Goal: Information Seeking & Learning: Check status

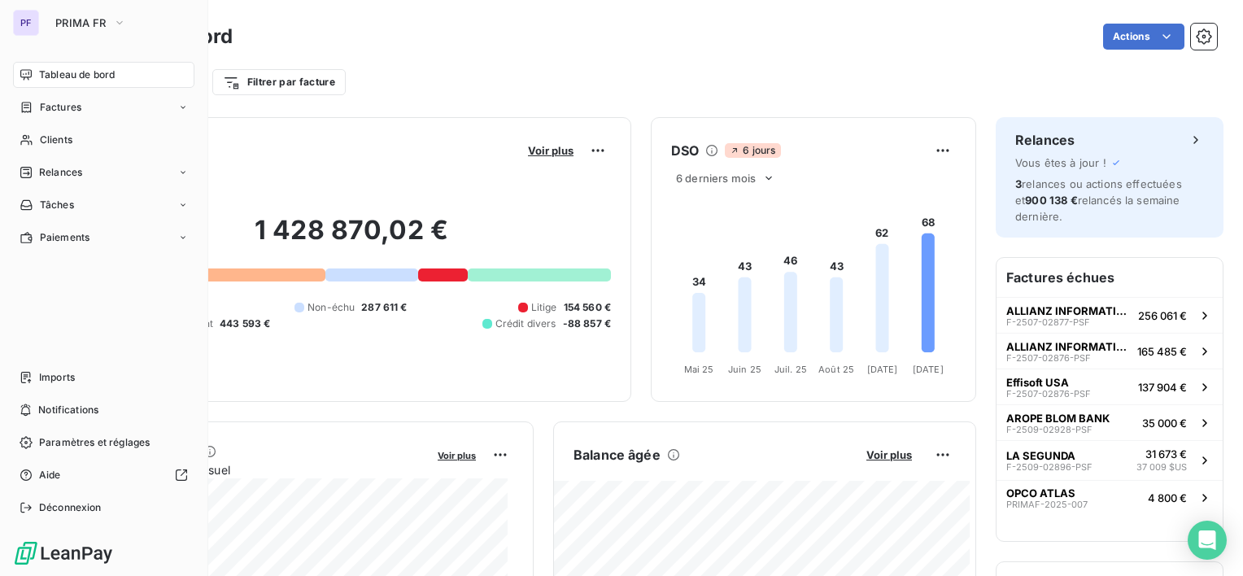
click at [111, 24] on button "PRIMA FR" at bounding box center [91, 23] width 90 height 26
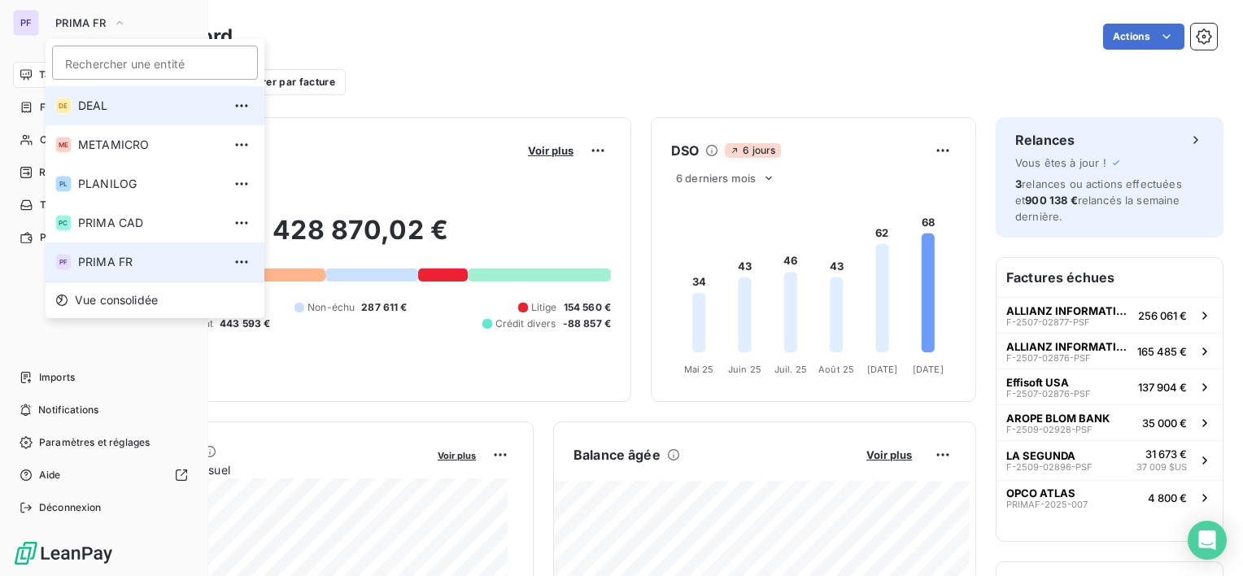
click at [109, 102] on span "DEAL" at bounding box center [150, 106] width 144 height 16
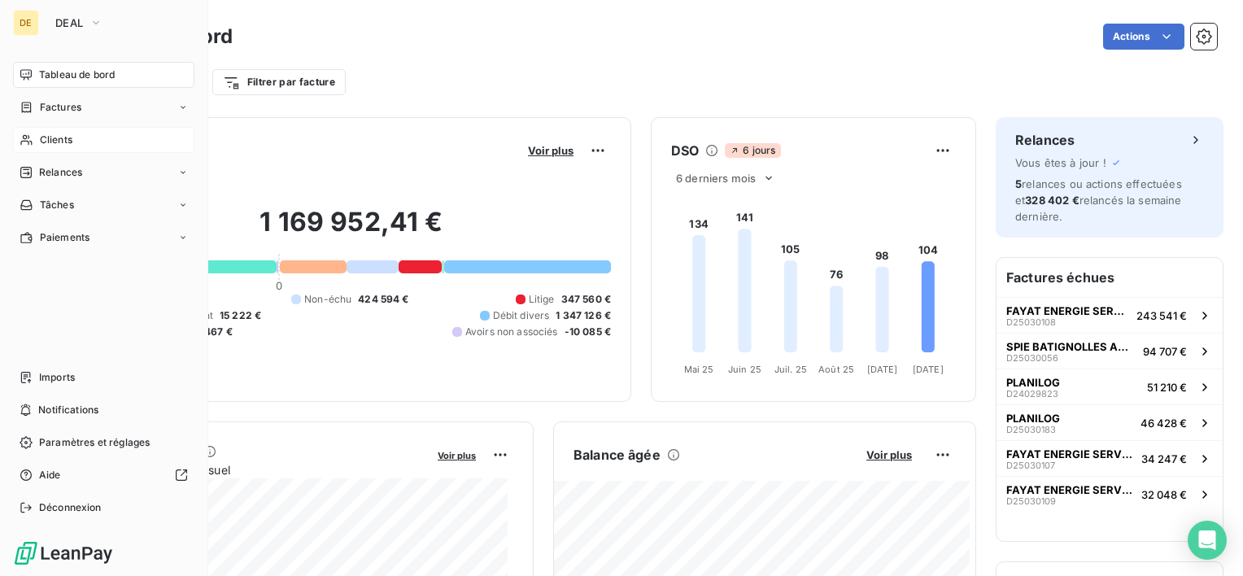
click at [82, 133] on div "Clients" at bounding box center [103, 140] width 181 height 26
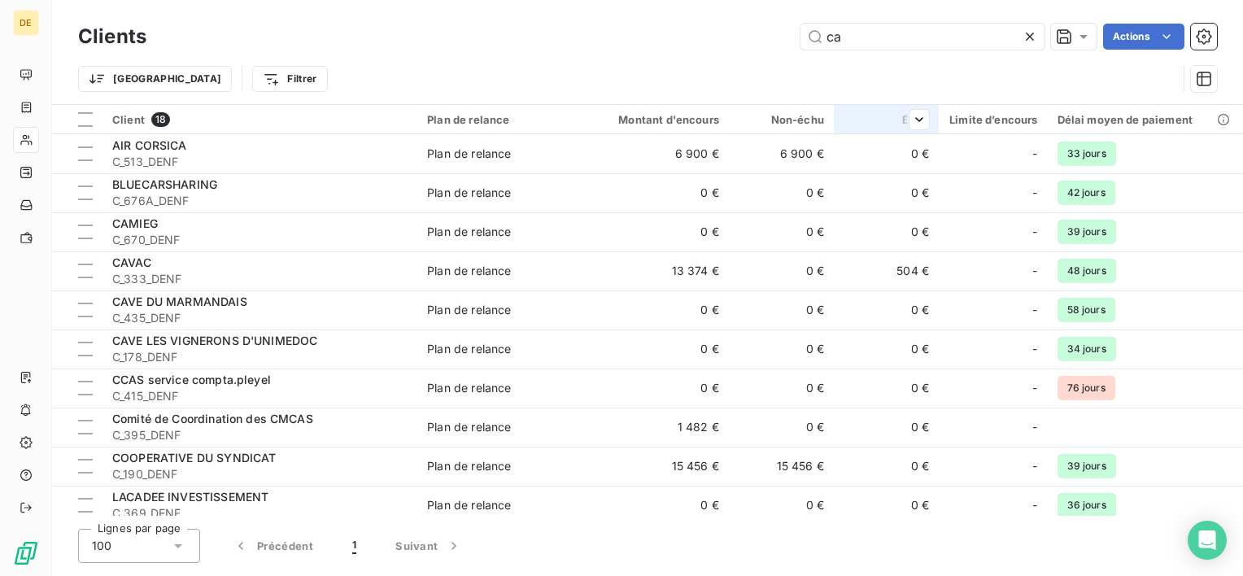
type input "c"
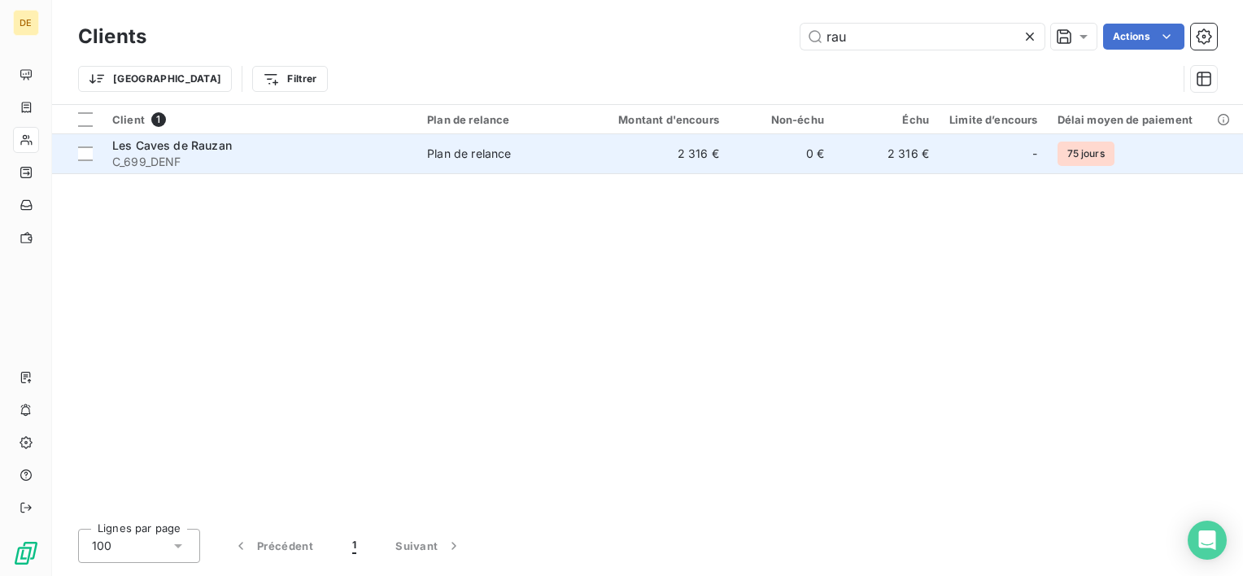
type input "rau"
click at [453, 146] on div "Plan de relance" at bounding box center [469, 154] width 84 height 16
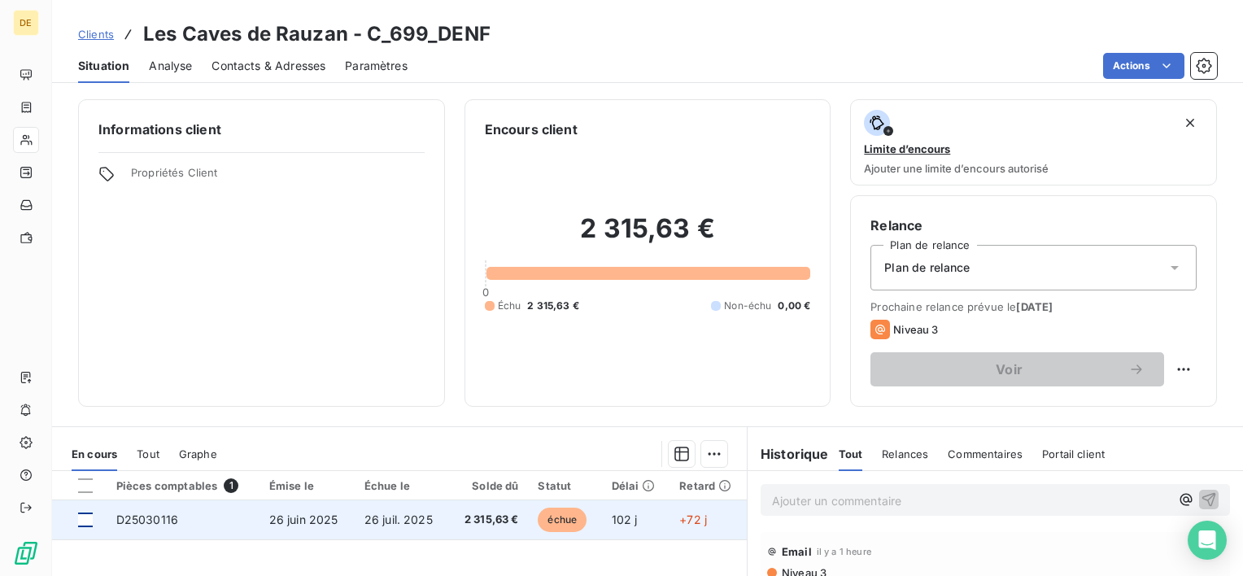
click at [81, 518] on div at bounding box center [85, 519] width 15 height 15
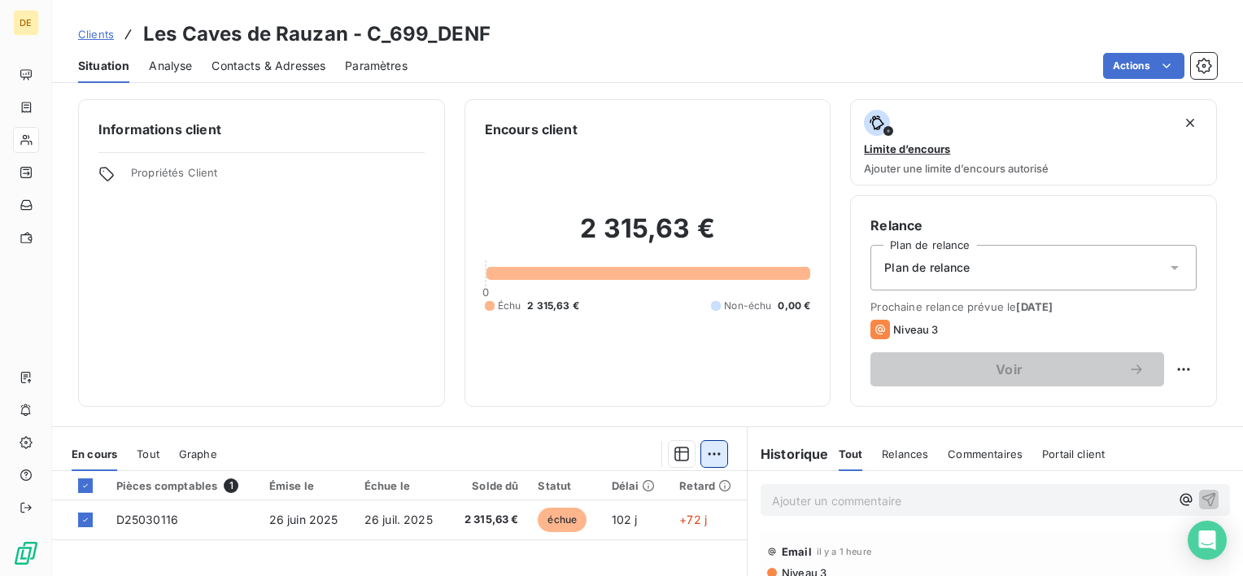
click at [716, 455] on html "DE Clients Les Caves de Rauzan - C_699_DENF Situation Analyse Contacts & Adress…" at bounding box center [621, 288] width 1243 height 576
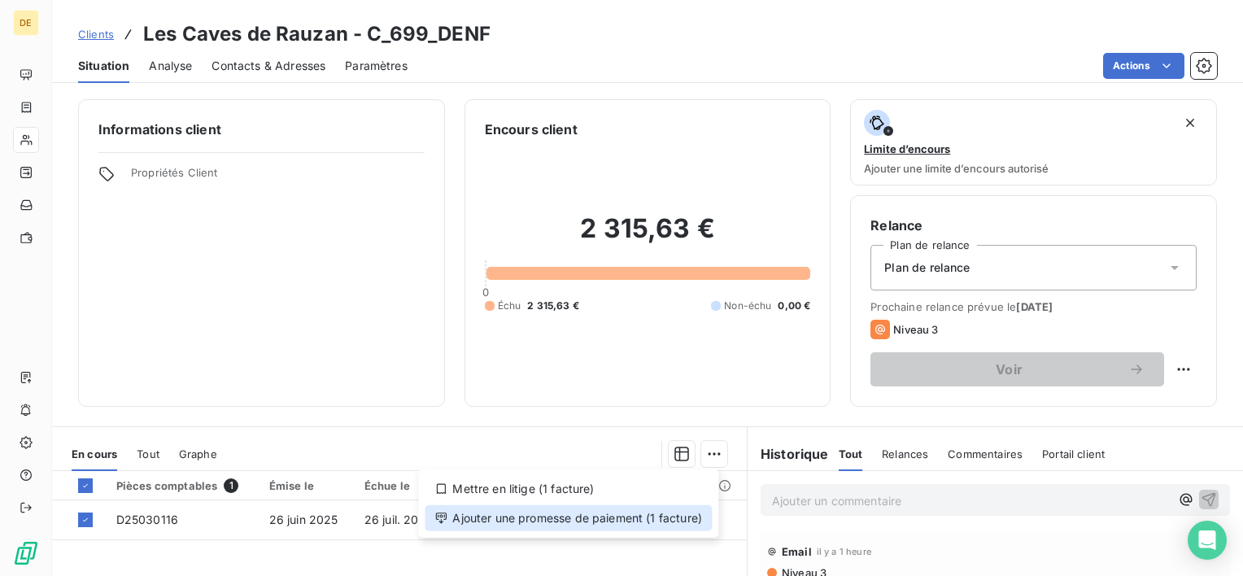
click at [660, 514] on div "Ajouter une promesse de paiement (1 facture)" at bounding box center [568, 518] width 287 height 26
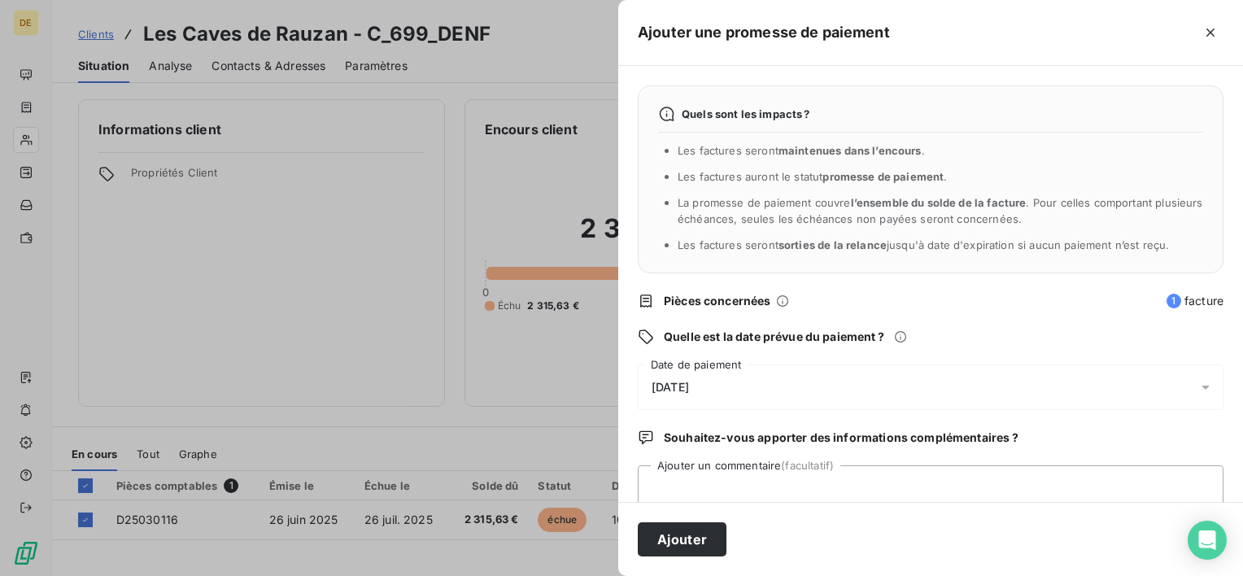
scroll to position [42, 0]
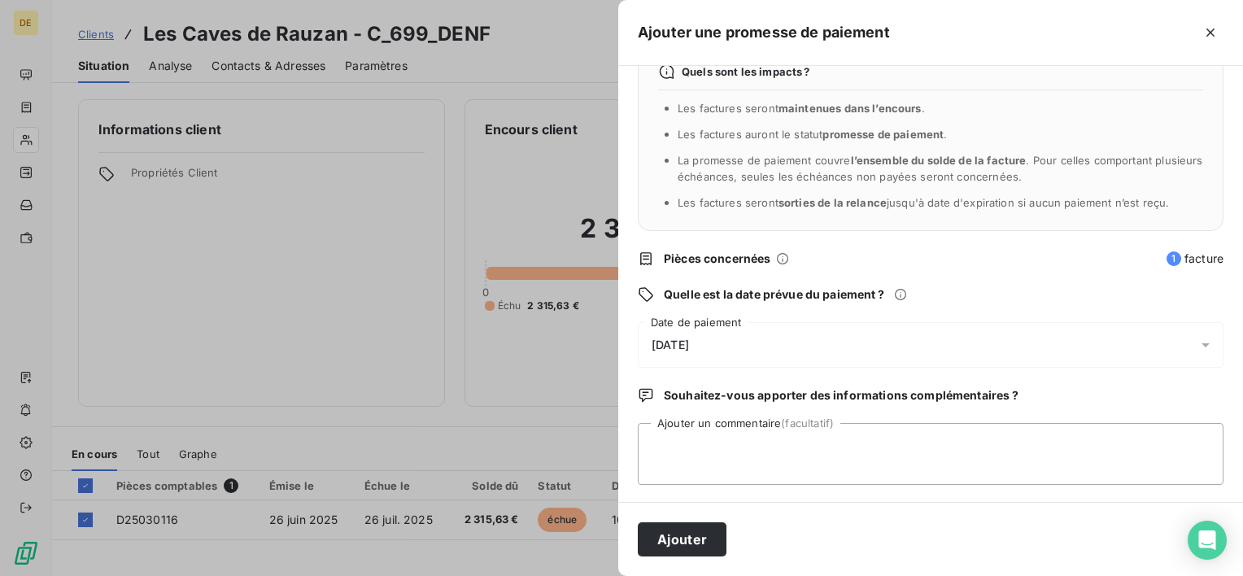
click at [752, 341] on div "[DATE]" at bounding box center [931, 345] width 586 height 46
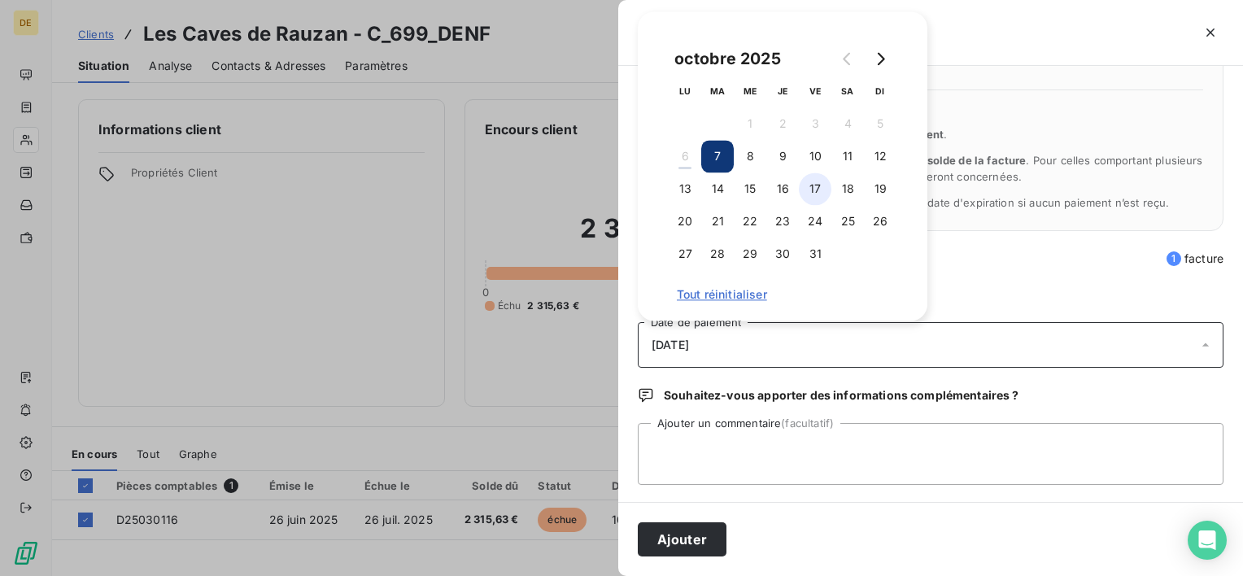
click at [817, 174] on button "17" at bounding box center [815, 188] width 33 height 33
click at [698, 541] on button "Ajouter" at bounding box center [682, 539] width 89 height 34
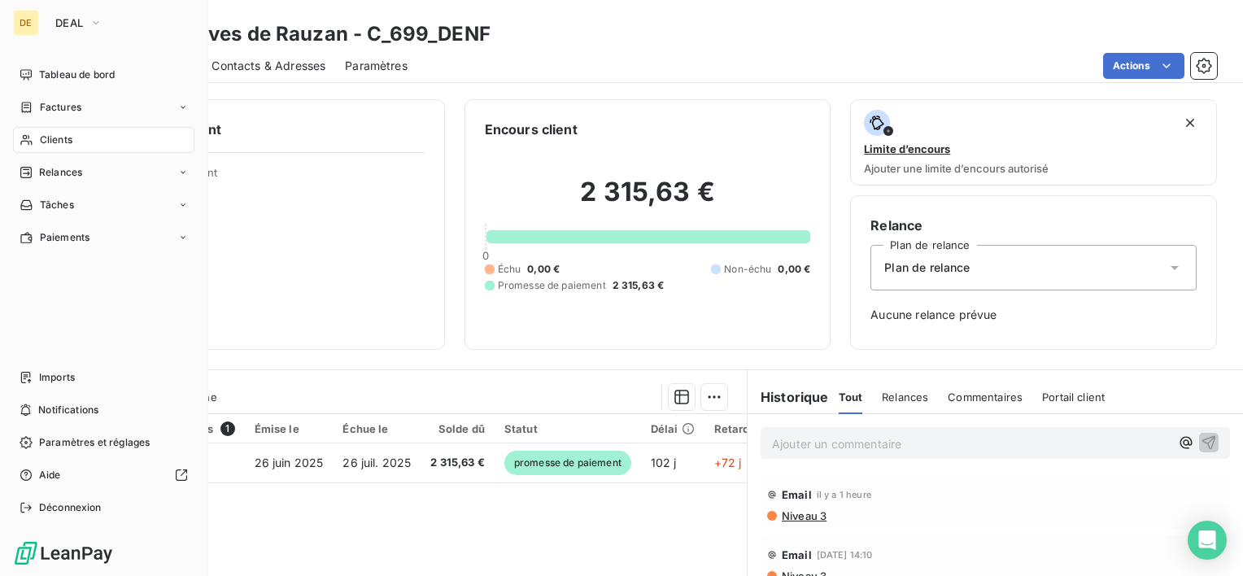
click at [73, 59] on div "DE DEAL Tableau de bord Factures Clients Relances Tâches Paiements Imports Noti…" at bounding box center [104, 288] width 208 height 576
drag, startPoint x: 76, startPoint y: 75, endPoint x: 176, endPoint y: 93, distance: 102.4
click at [76, 75] on span "Tableau de bord" at bounding box center [77, 75] width 76 height 15
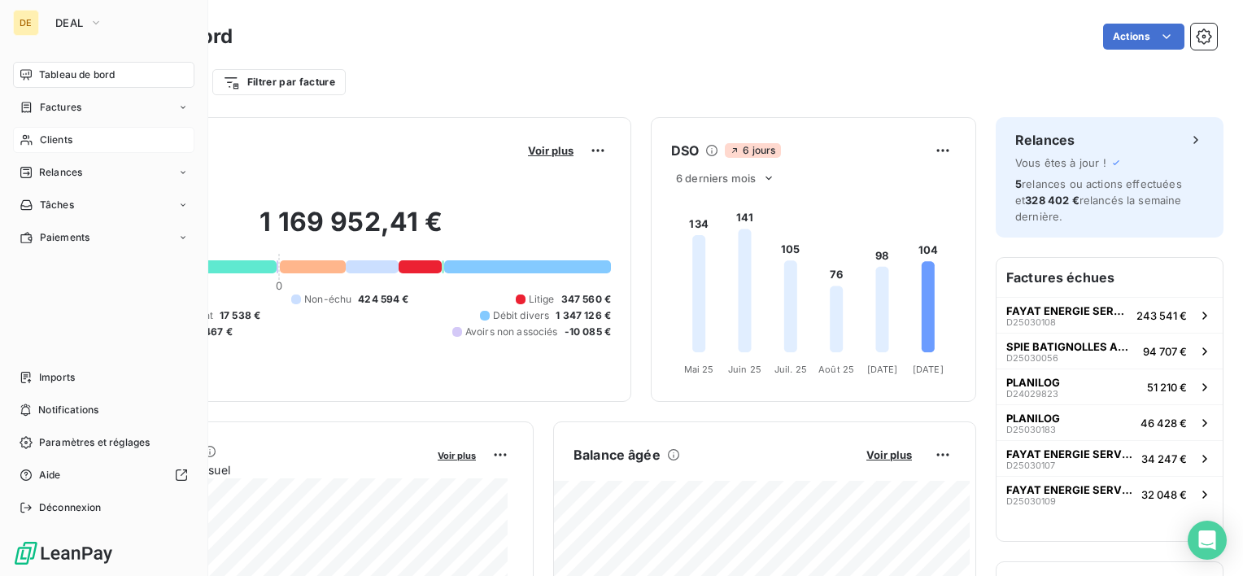
click at [67, 133] on span "Clients" at bounding box center [56, 140] width 33 height 15
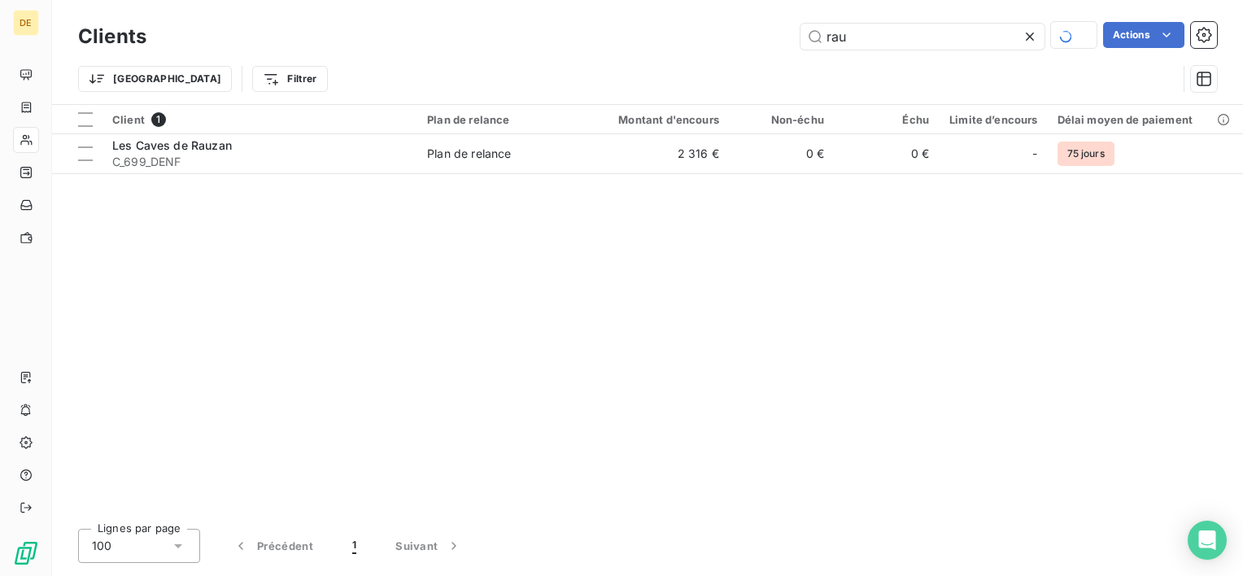
drag, startPoint x: 888, startPoint y: 29, endPoint x: 668, endPoint y: 15, distance: 220.8
click at [668, 15] on div "Clients rau Actions Trier Filtrer" at bounding box center [647, 52] width 1191 height 104
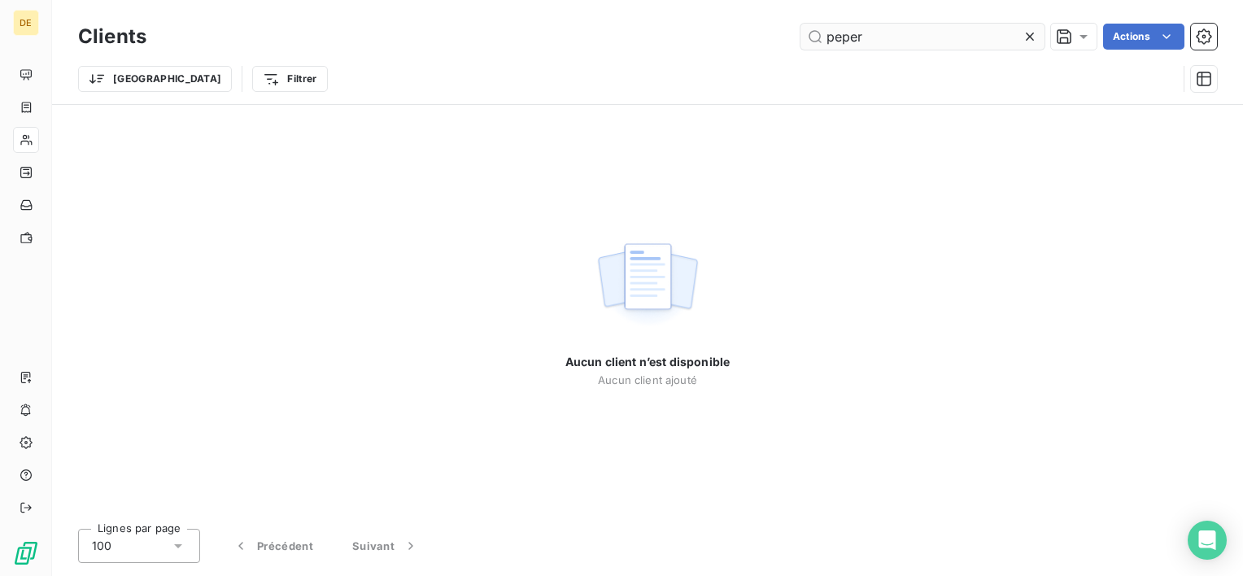
type input "pepe"
drag, startPoint x: 913, startPoint y: 40, endPoint x: 677, endPoint y: 36, distance: 235.9
click at [677, 36] on div "pepe Actions" at bounding box center [691, 37] width 1051 height 26
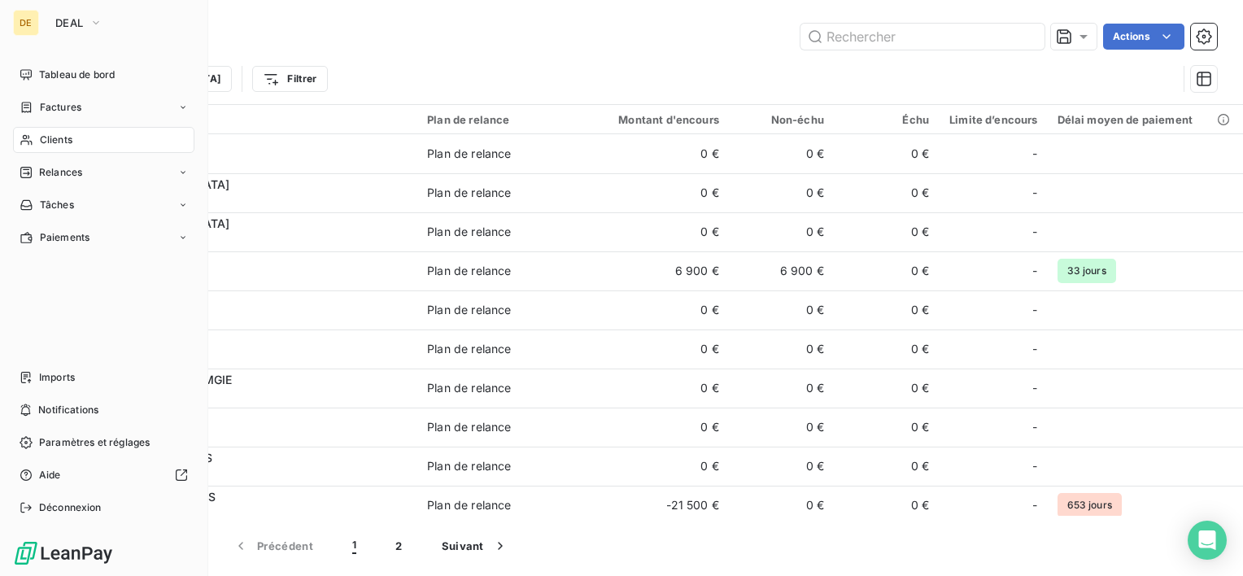
click at [28, 135] on icon at bounding box center [27, 139] width 14 height 13
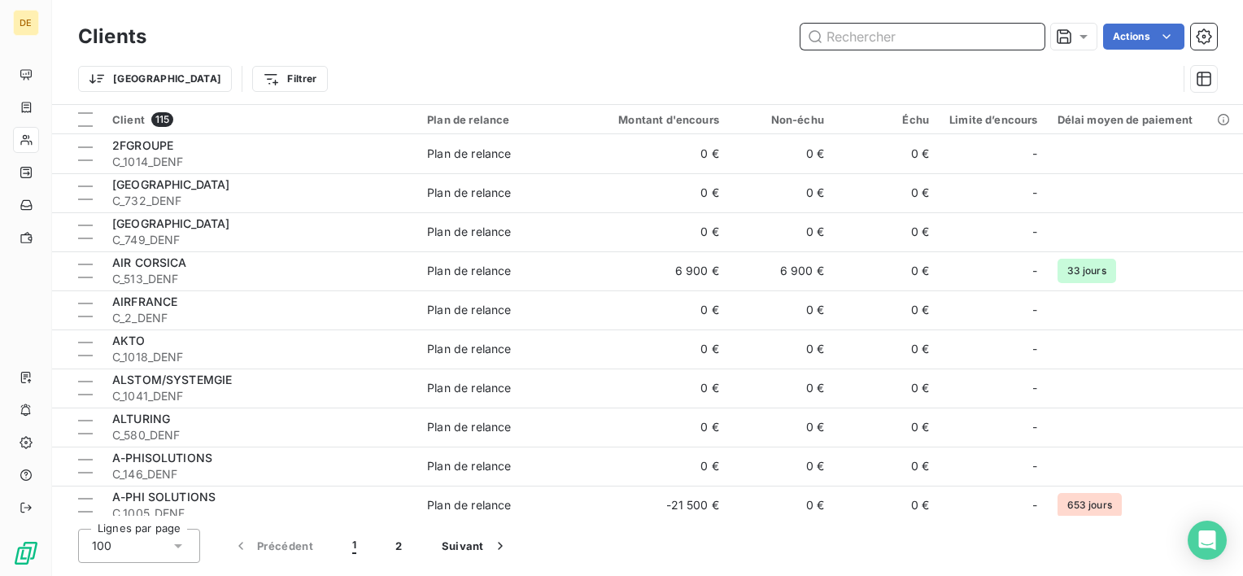
click at [866, 39] on input "text" at bounding box center [922, 37] width 244 height 26
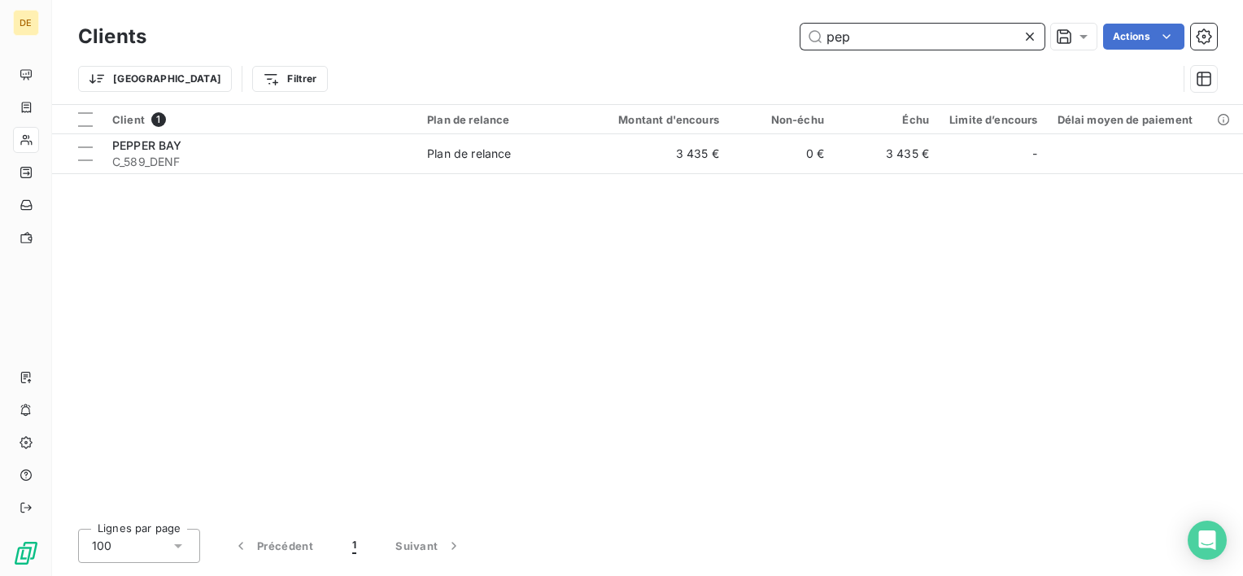
drag, startPoint x: 955, startPoint y: 37, endPoint x: 579, endPoint y: 24, distance: 376.0
click at [579, 24] on div "pep Actions" at bounding box center [691, 37] width 1051 height 26
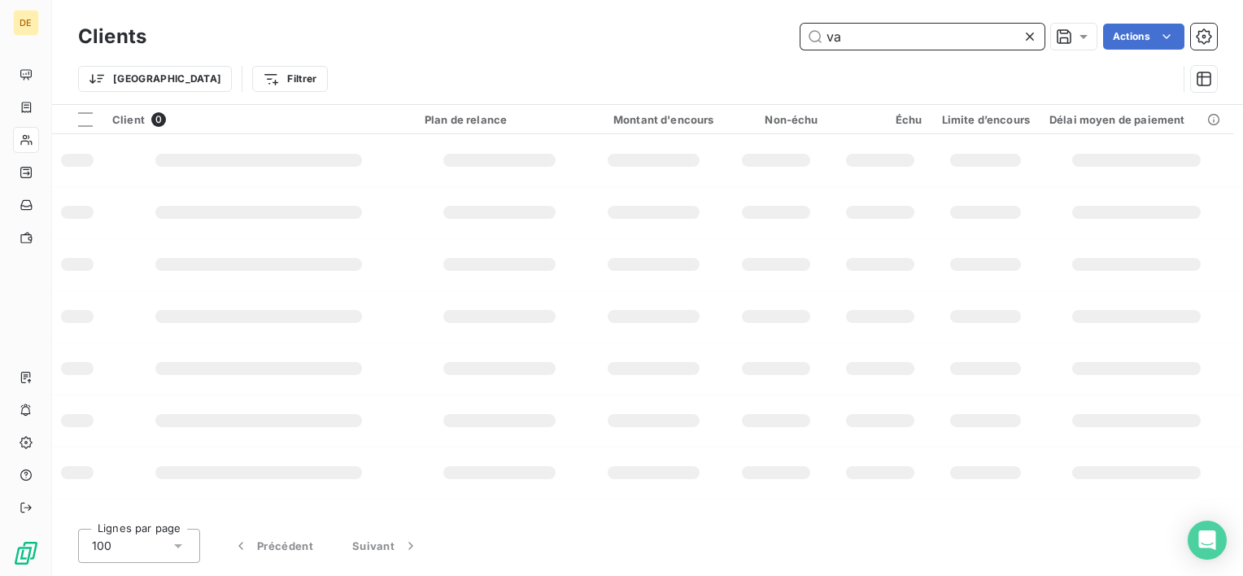
type input "v"
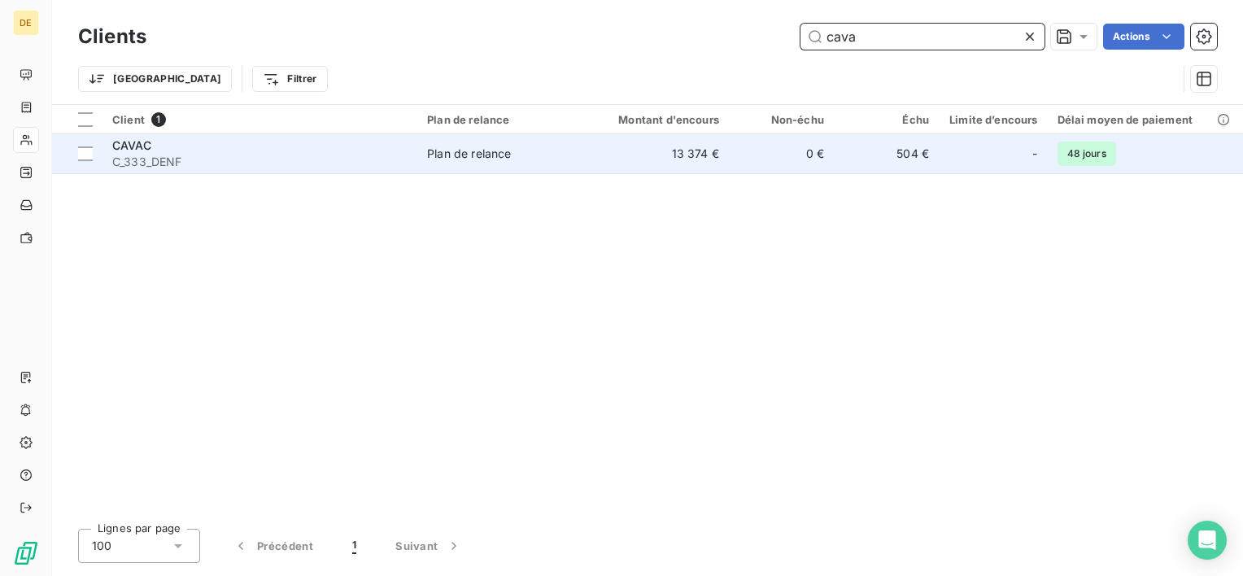
type input "cava"
click at [437, 154] on div "Plan de relance" at bounding box center [469, 154] width 84 height 16
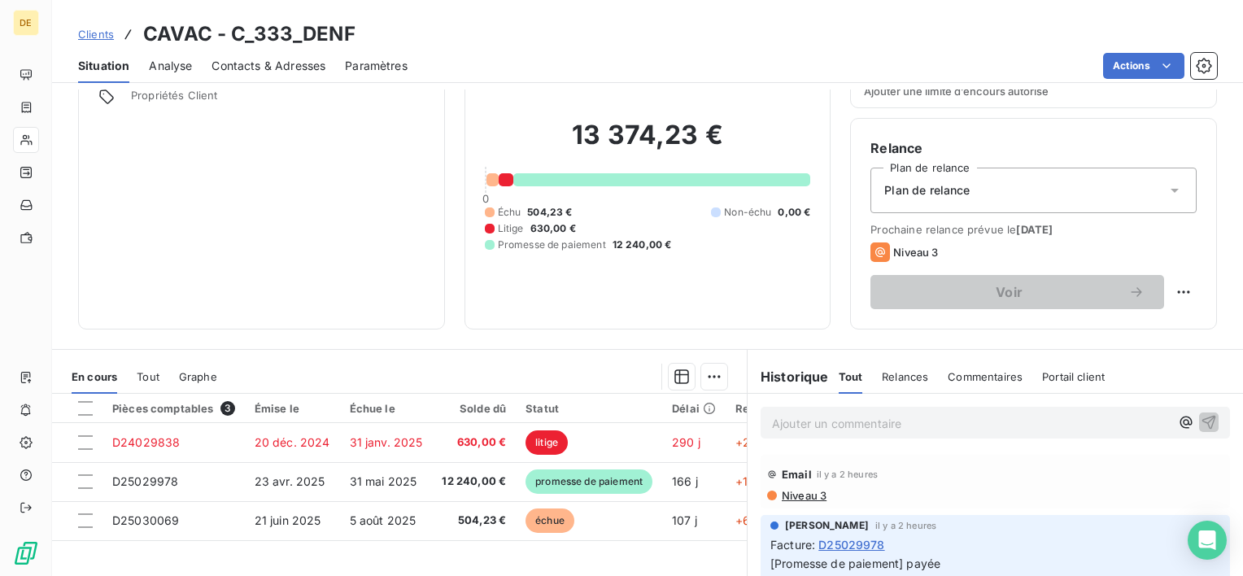
scroll to position [163, 0]
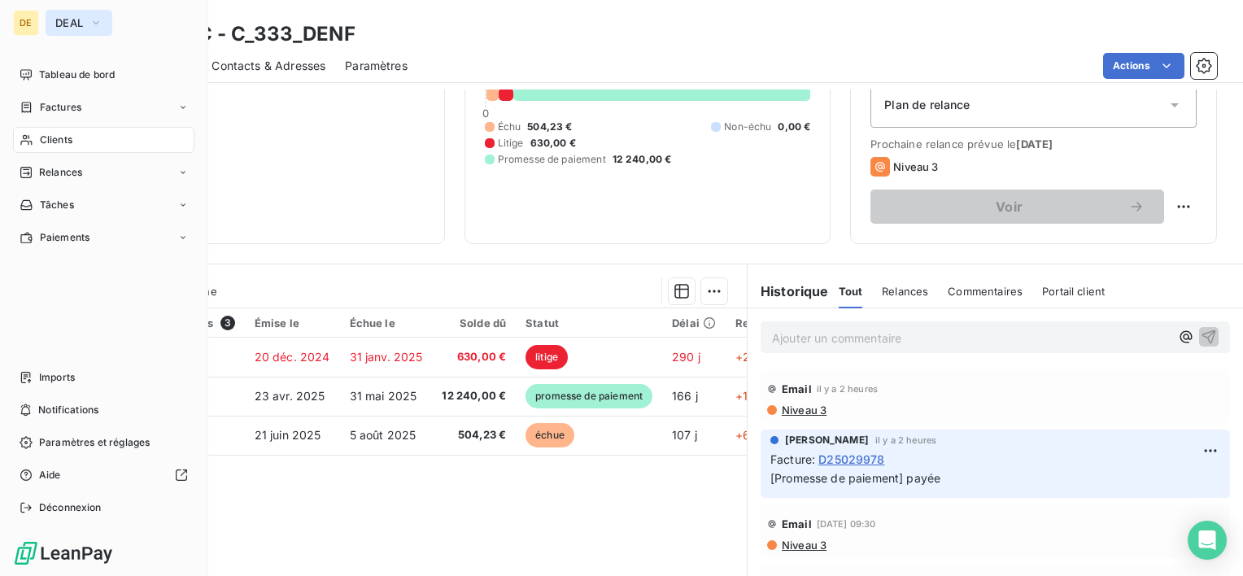
click at [63, 20] on span "DEAL" at bounding box center [69, 22] width 28 height 13
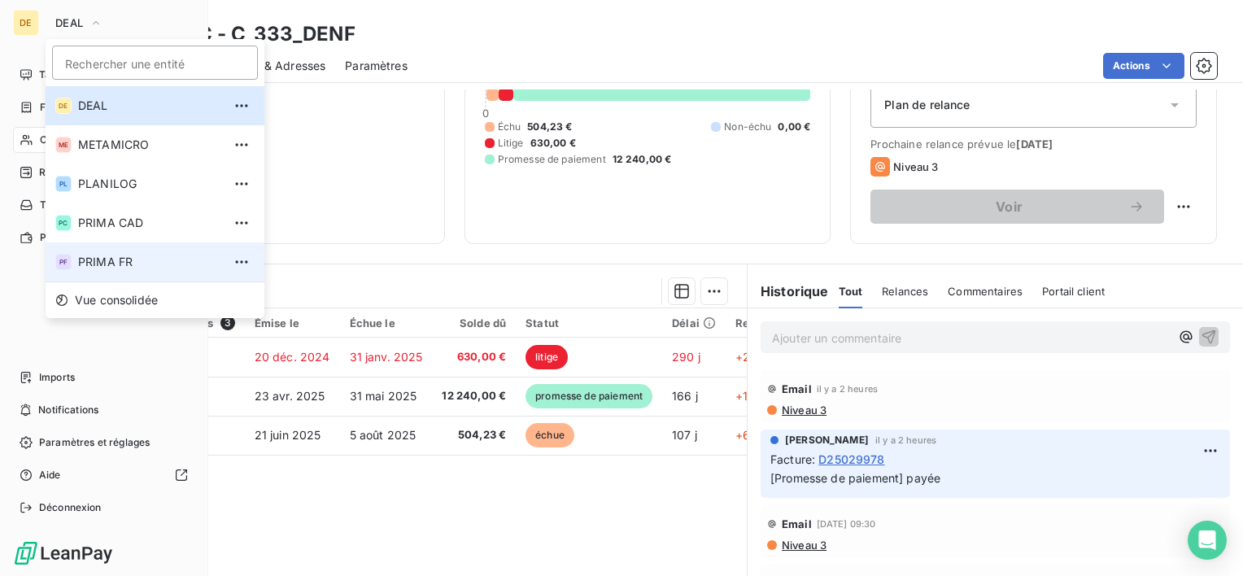
click at [133, 262] on span "PRIMA FR" at bounding box center [150, 262] width 144 height 16
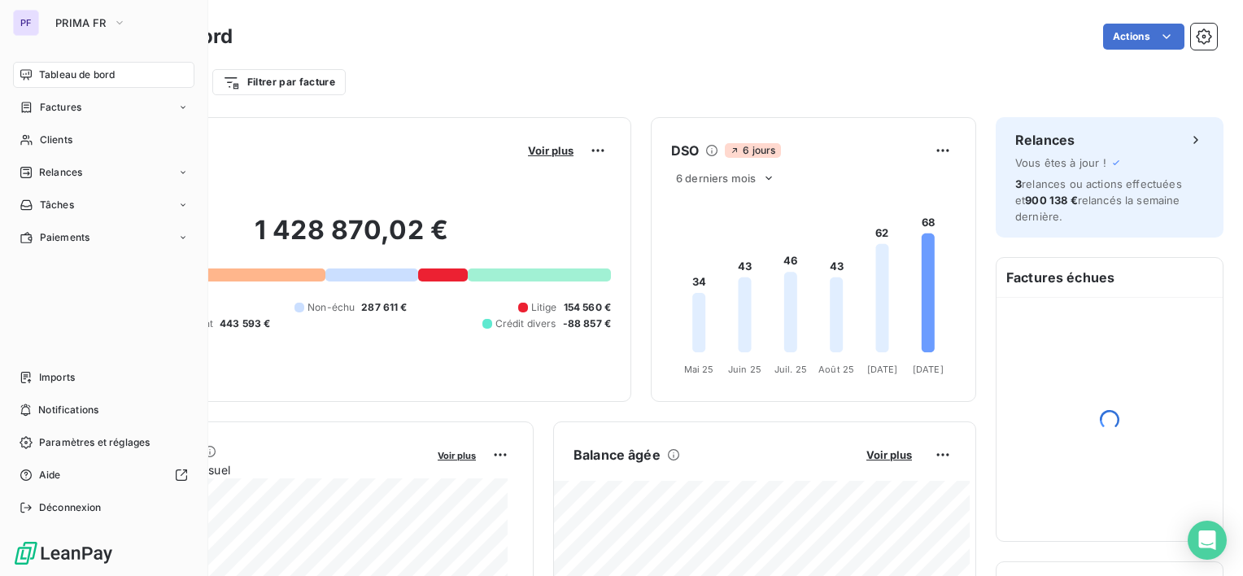
click at [72, 138] on div "Clients" at bounding box center [103, 140] width 181 height 26
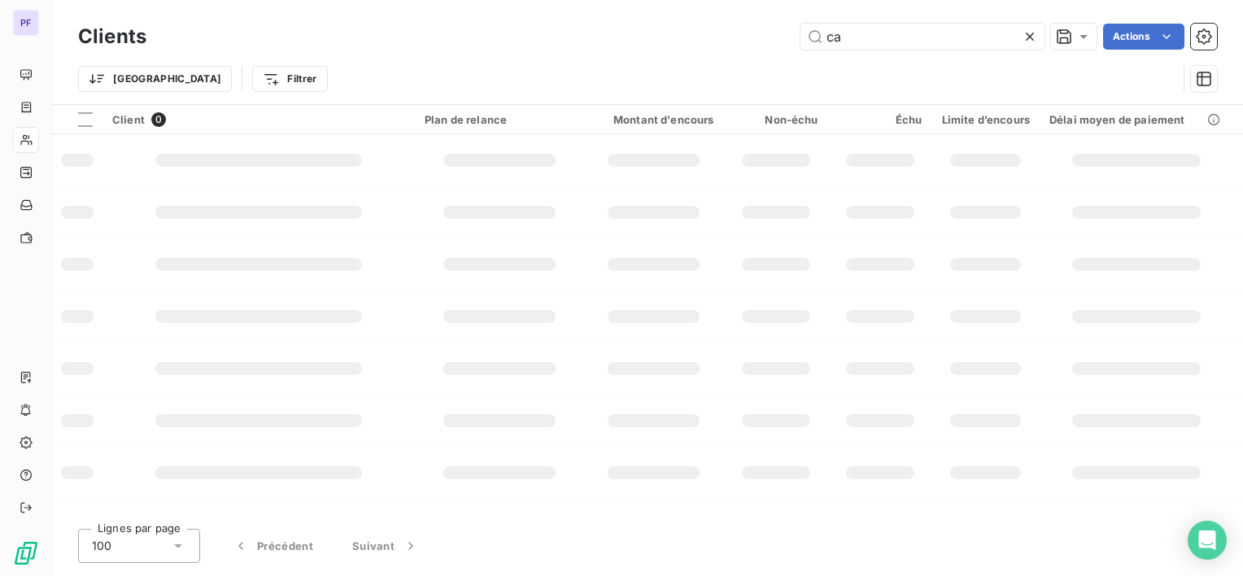
type input "c"
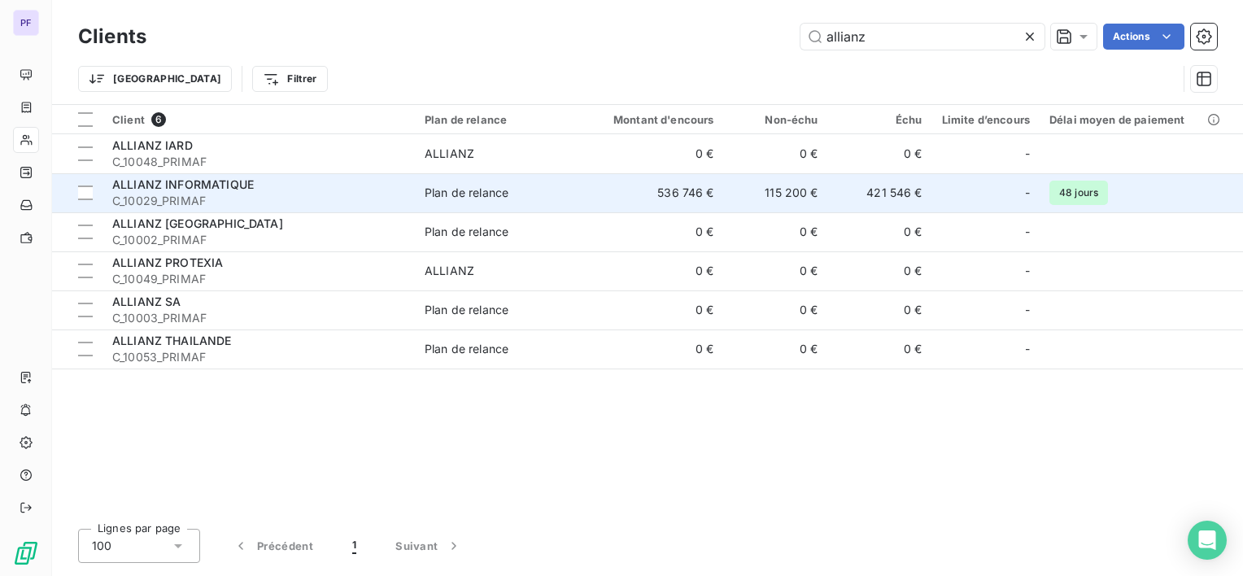
type input "allianz"
click at [347, 198] on span "C_10029_PRIMAF" at bounding box center [258, 201] width 293 height 16
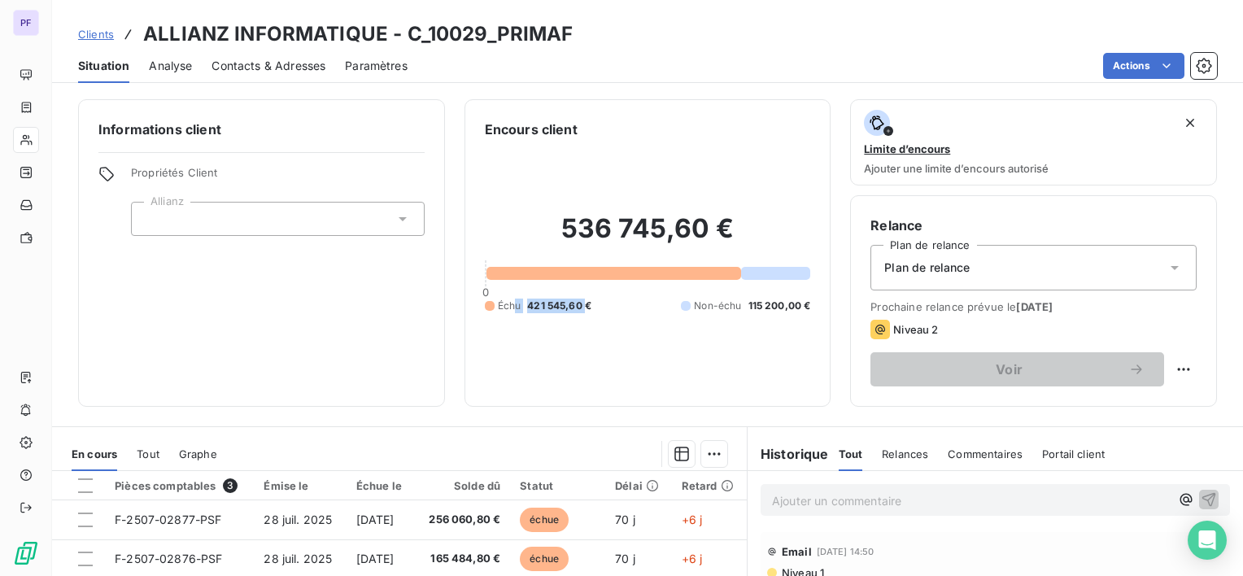
drag, startPoint x: 582, startPoint y: 304, endPoint x: 508, endPoint y: 307, distance: 74.1
click at [508, 307] on div "Échu 421 545,60 €" at bounding box center [538, 305] width 107 height 15
drag, startPoint x: 508, startPoint y: 307, endPoint x: 612, endPoint y: 306, distance: 104.1
click at [612, 307] on div "Échu 421 545,60 € Non-échu 115 200,00 €" at bounding box center [648, 305] width 326 height 15
drag, startPoint x: 593, startPoint y: 306, endPoint x: 521, endPoint y: 300, distance: 72.6
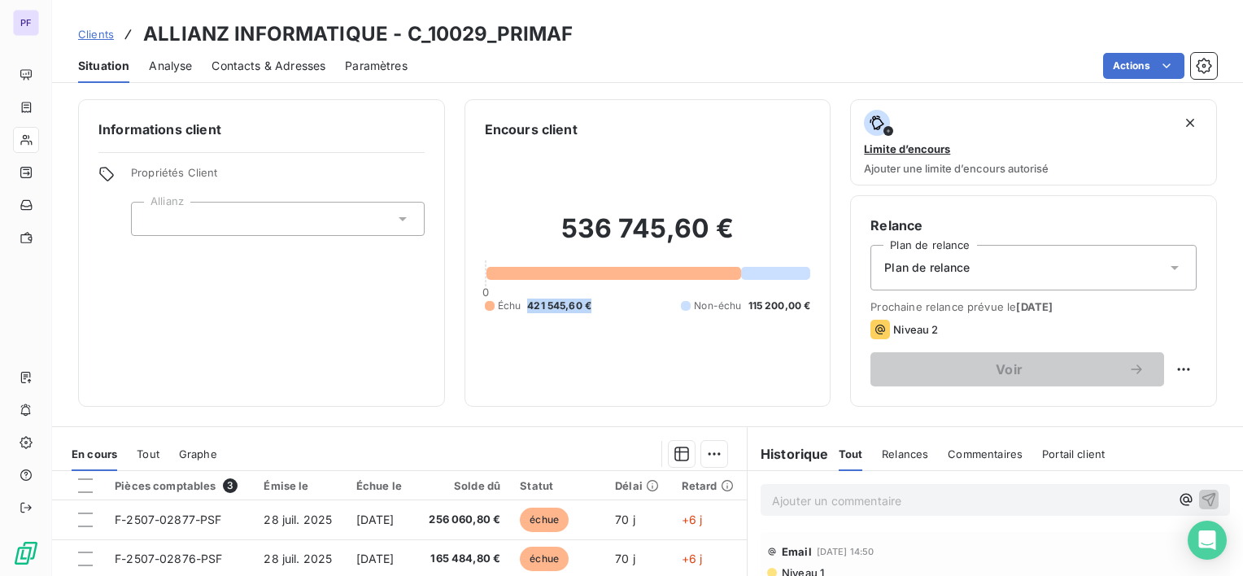
click at [521, 300] on div "Échu 421 545,60 € Non-échu 115 200,00 €" at bounding box center [648, 305] width 326 height 15
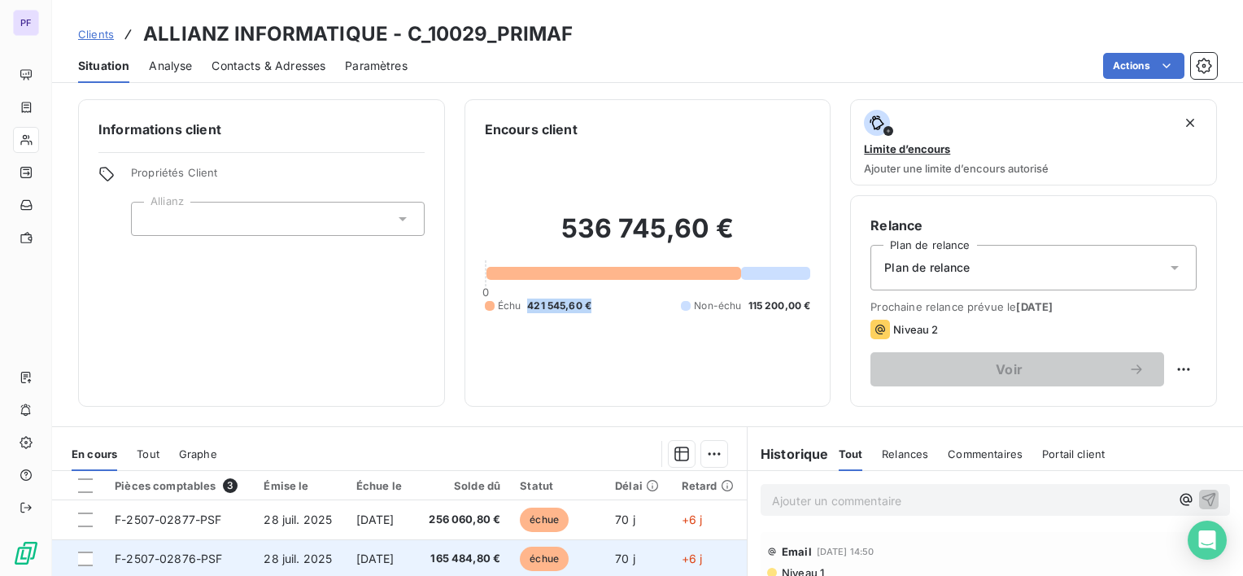
copy span "421 545,60 €"
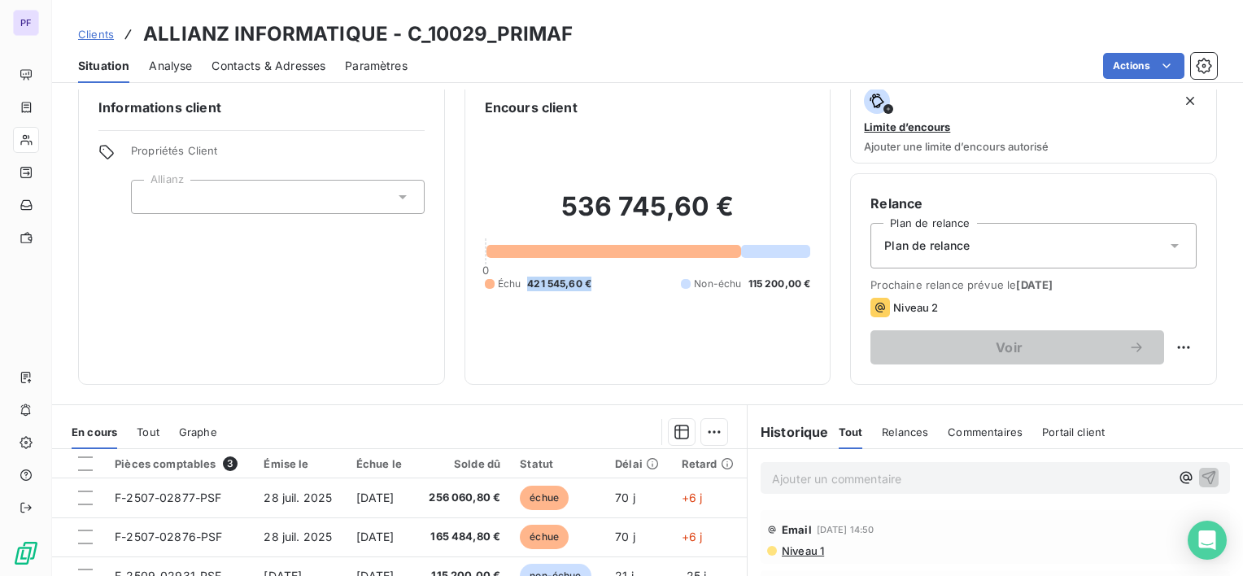
scroll to position [81, 0]
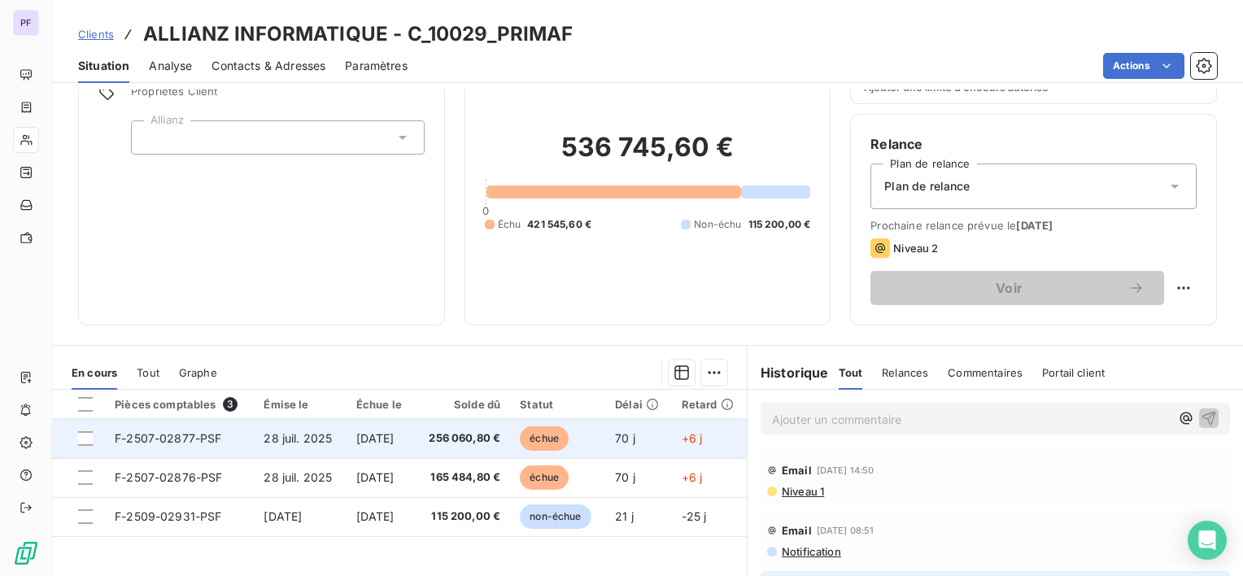
click at [316, 434] on span "28 juil. 2025" at bounding box center [298, 438] width 68 height 14
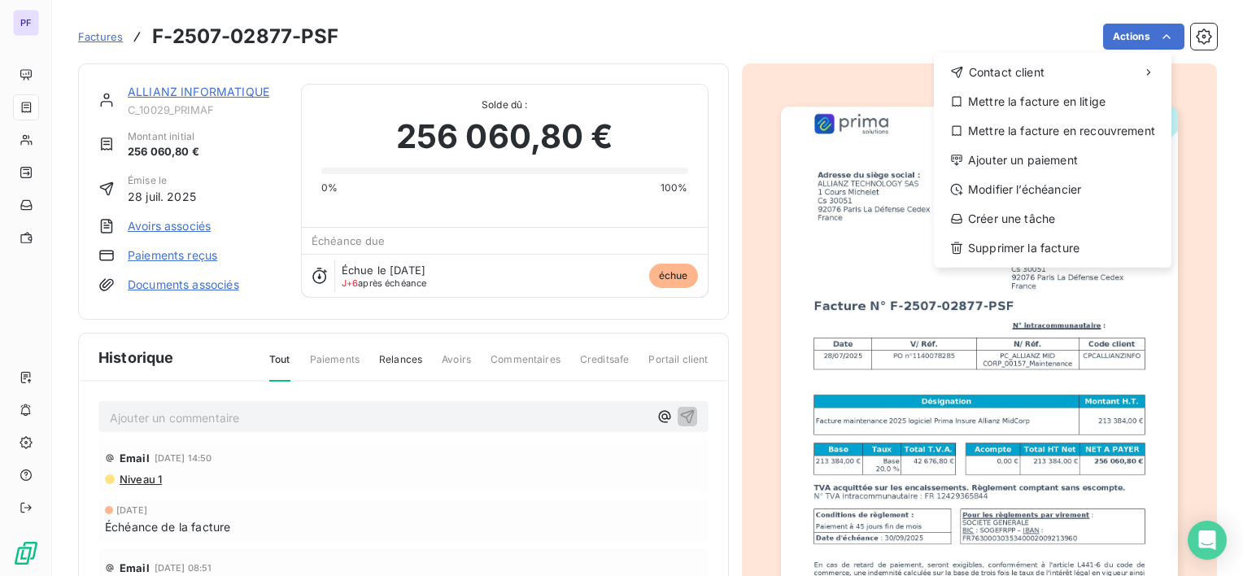
click at [1151, 34] on html "PF Factures F-2507-02877-PSF Actions Contact client Mettre la facture en litige…" at bounding box center [621, 288] width 1243 height 576
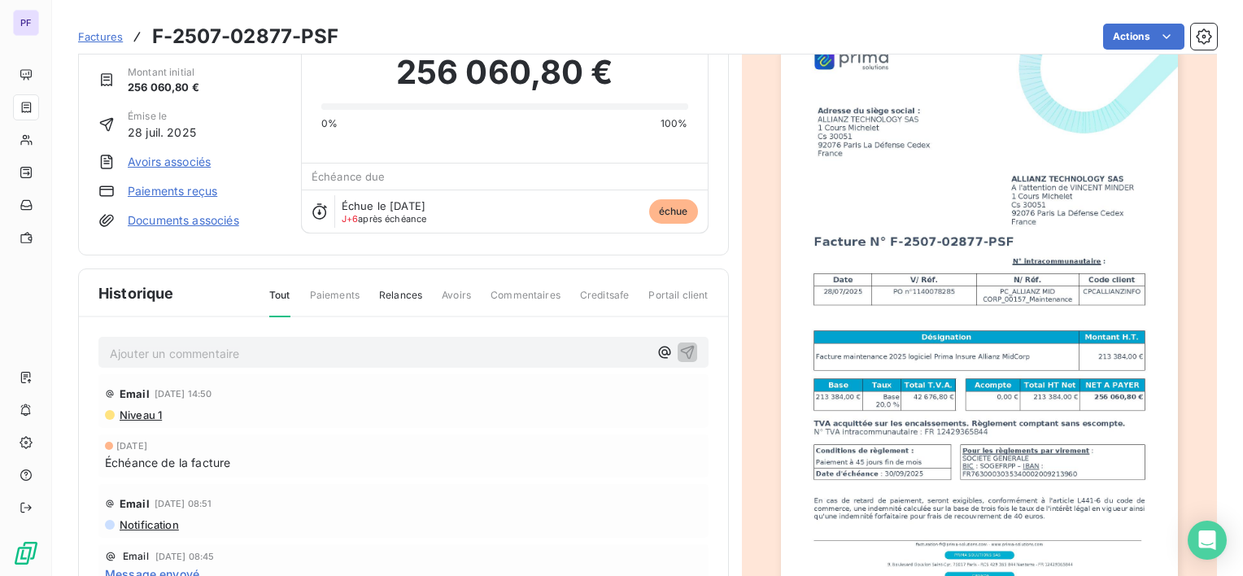
scroll to position [159, 0]
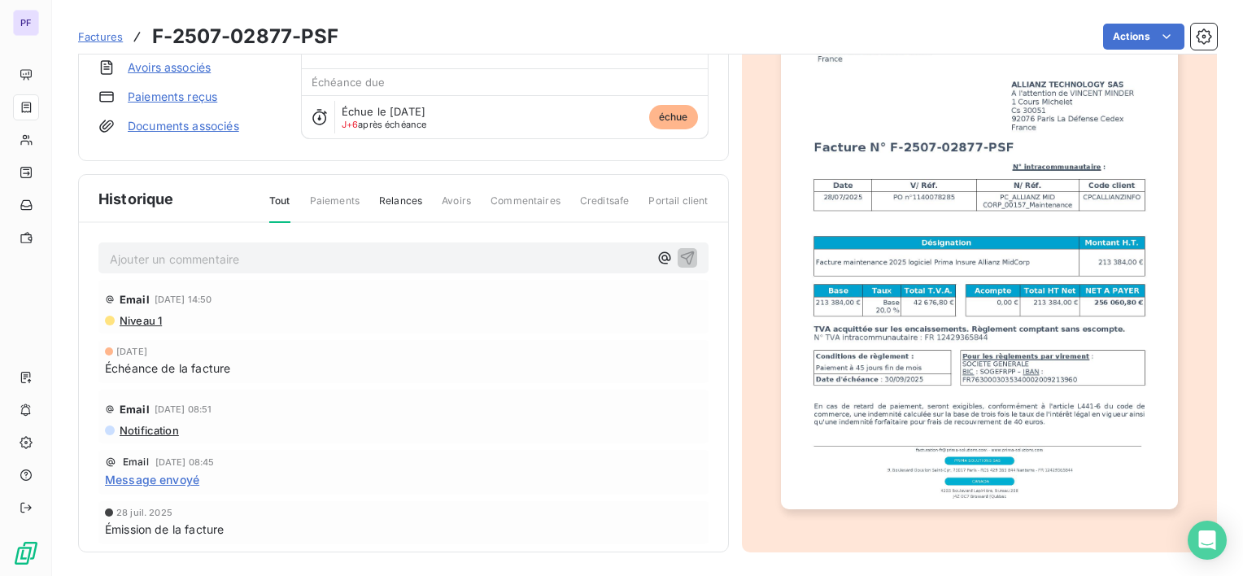
click at [1025, 271] on img "button" at bounding box center [979, 228] width 397 height 561
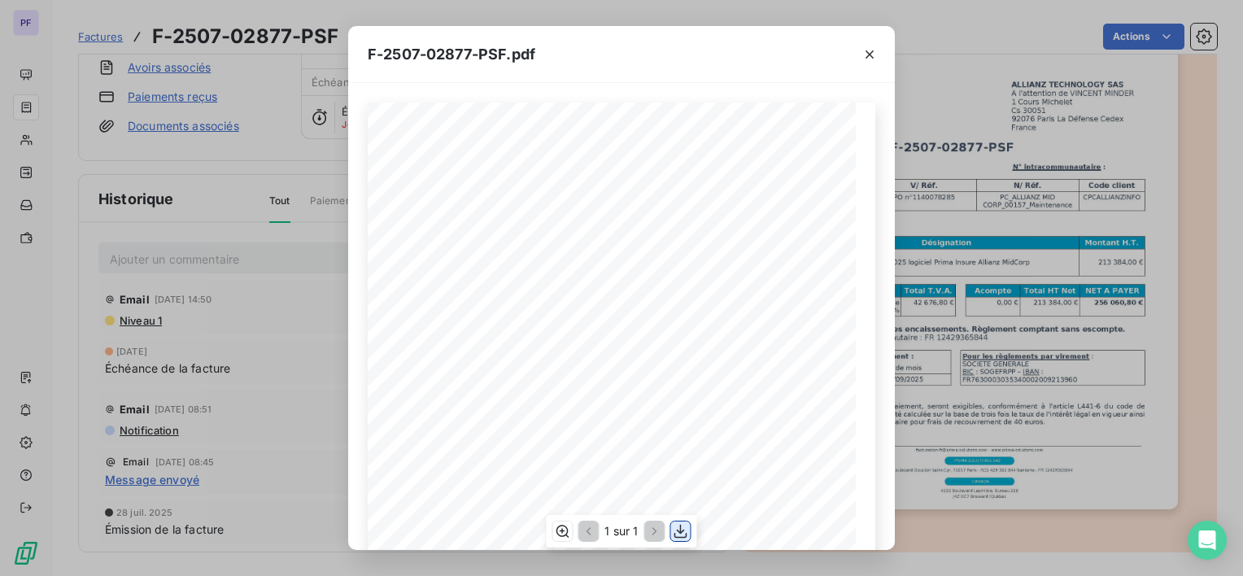
click at [683, 530] on icon "button" at bounding box center [680, 531] width 13 height 14
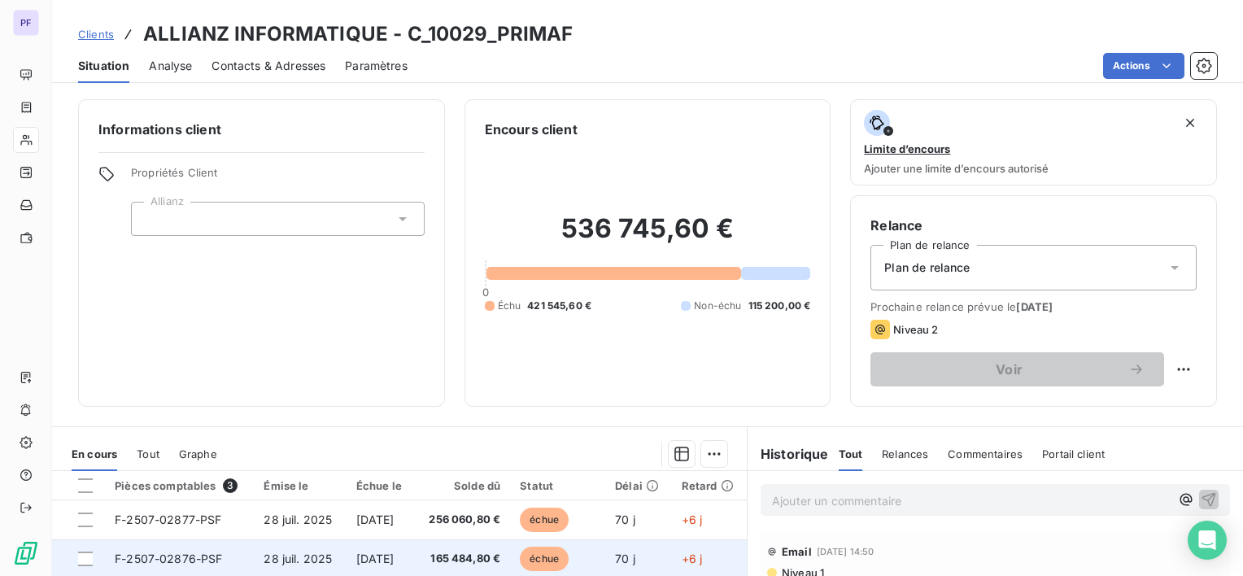
click at [415, 556] on td "[DATE]" at bounding box center [380, 558] width 68 height 39
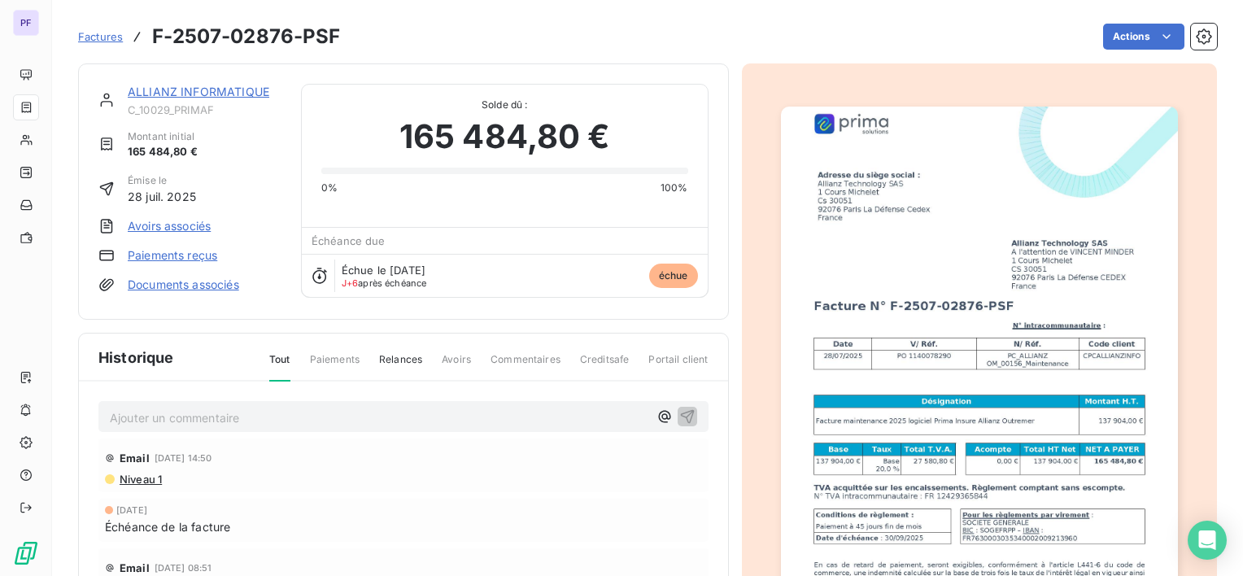
click at [908, 422] on img "button" at bounding box center [979, 387] width 397 height 561
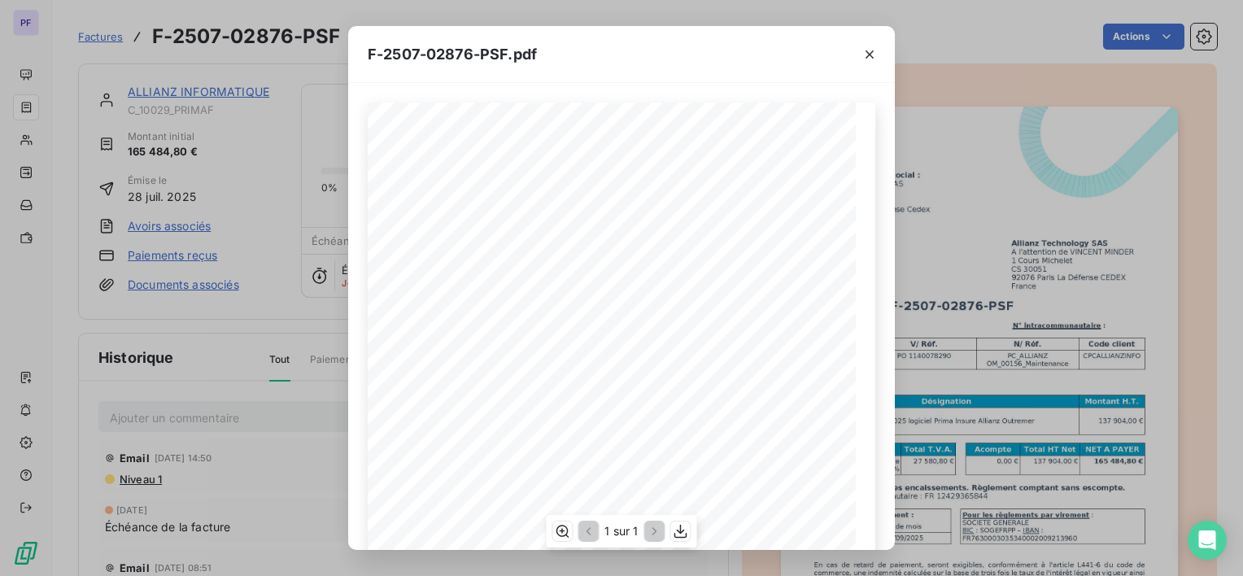
scroll to position [262, 0]
click at [682, 530] on icon "button" at bounding box center [681, 531] width 16 height 16
click at [214, 95] on div "F-2507-02876-PSF.pdf [EMAIL_ADDRESS][DOMAIN_NAME] - [DOMAIN_NAME] PRIMA SOLUTIO…" at bounding box center [621, 288] width 1243 height 576
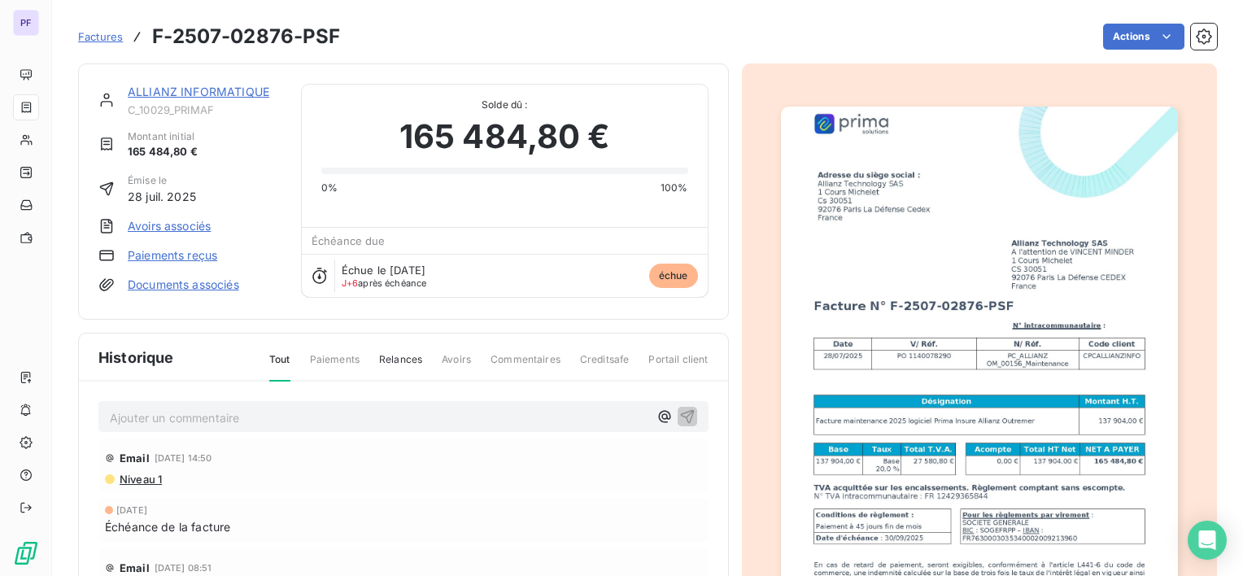
click at [211, 91] on link "ALLIANZ INFORMATIQUE" at bounding box center [199, 92] width 142 height 14
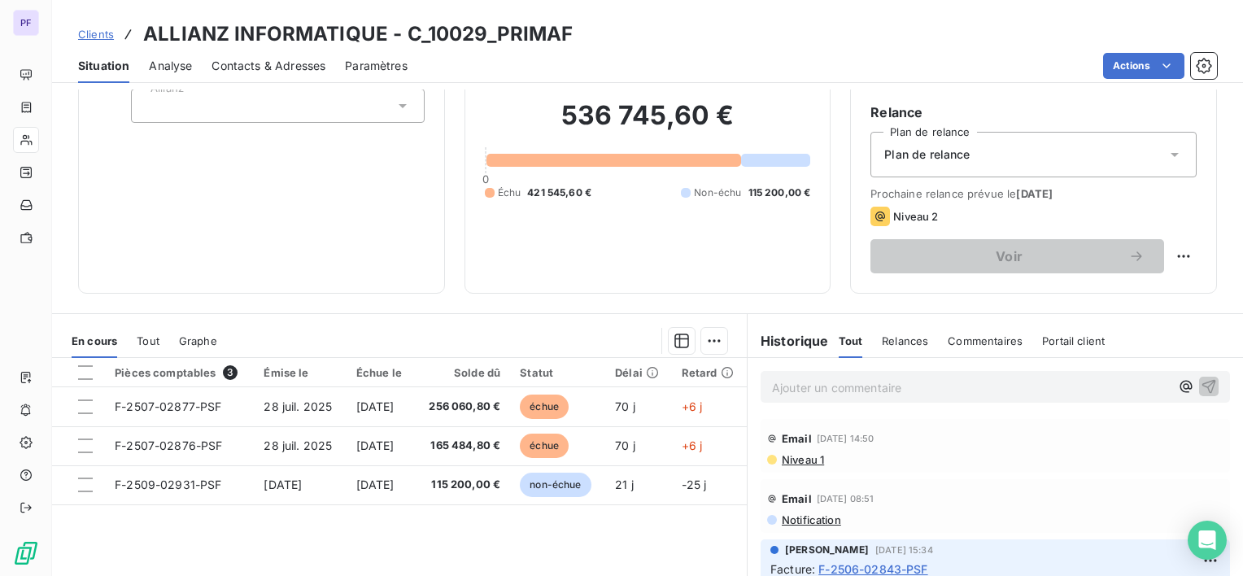
scroll to position [256, 0]
